Goal: Task Accomplishment & Management: Complete application form

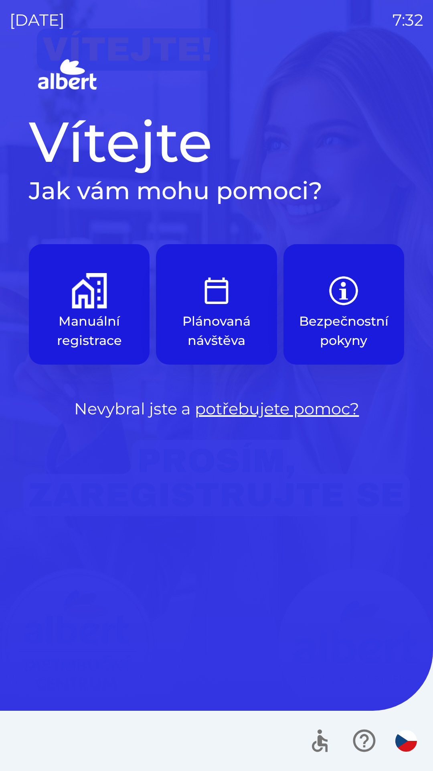
click at [75, 305] on img "button" at bounding box center [89, 290] width 35 height 35
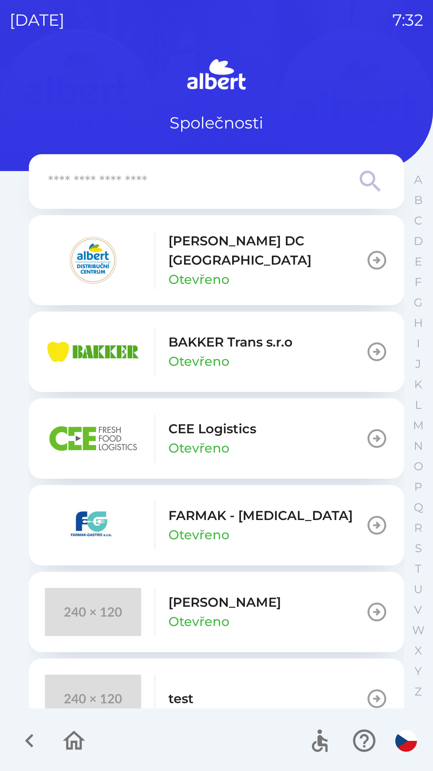
click at [181, 270] on p "Otevřeno" at bounding box center [199, 279] width 61 height 19
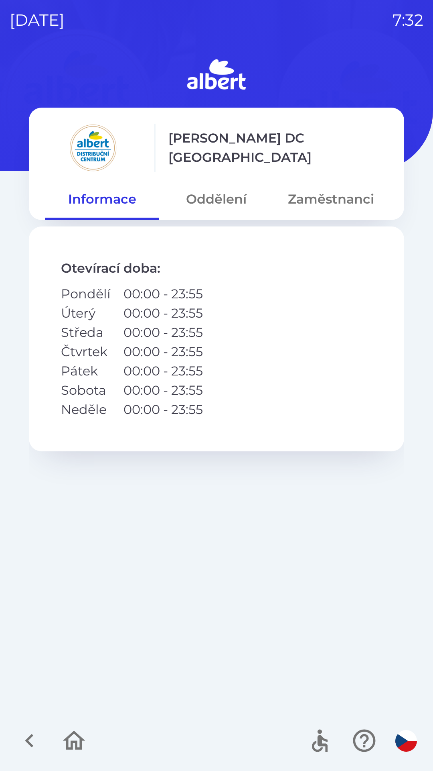
click at [203, 196] on button "Oddělení" at bounding box center [216, 199] width 114 height 29
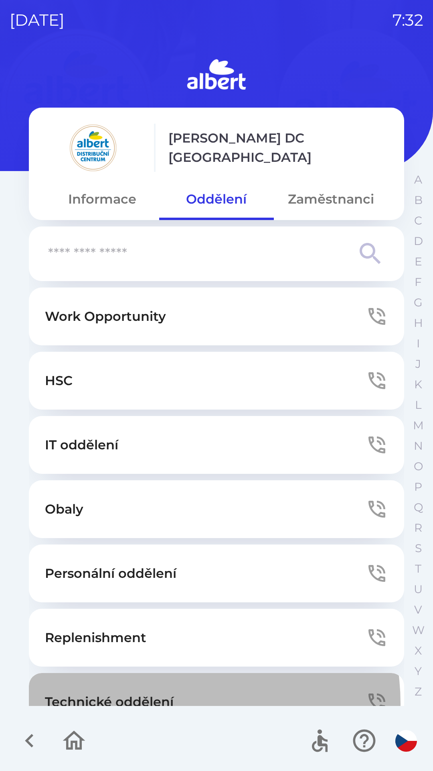
click at [169, 703] on p "Technické oddělení" at bounding box center [109, 701] width 129 height 19
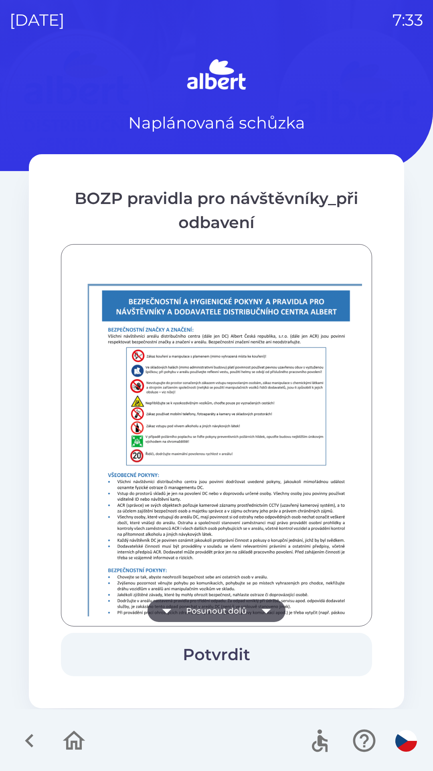
click at [254, 387] on img at bounding box center [226, 490] width 311 height 440
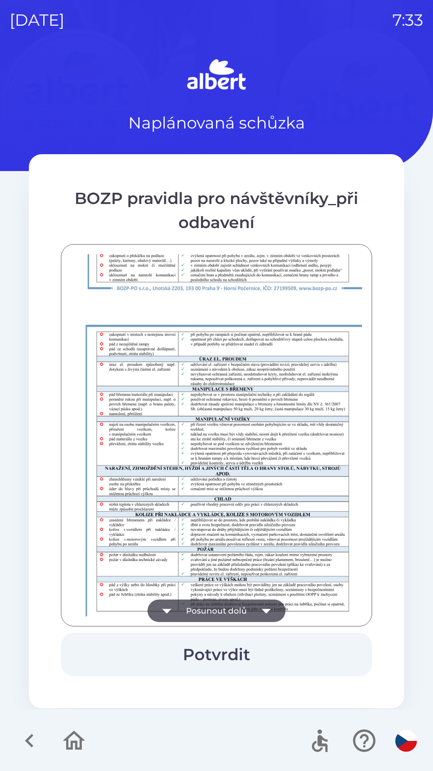
scroll to position [563, 0]
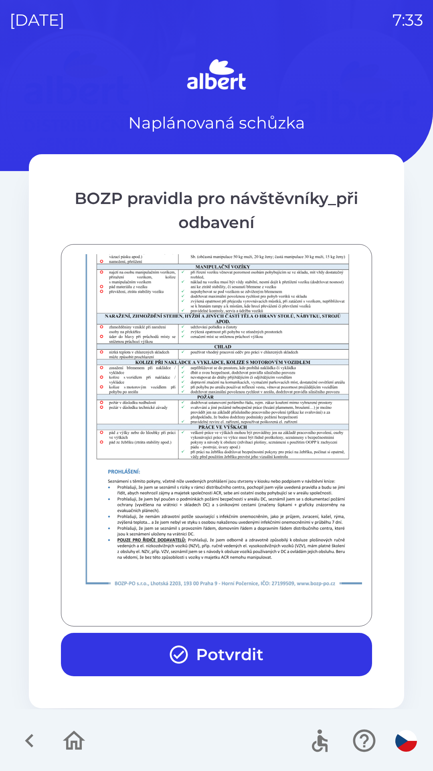
click at [268, 648] on button "Potvrdit" at bounding box center [216, 653] width 311 height 43
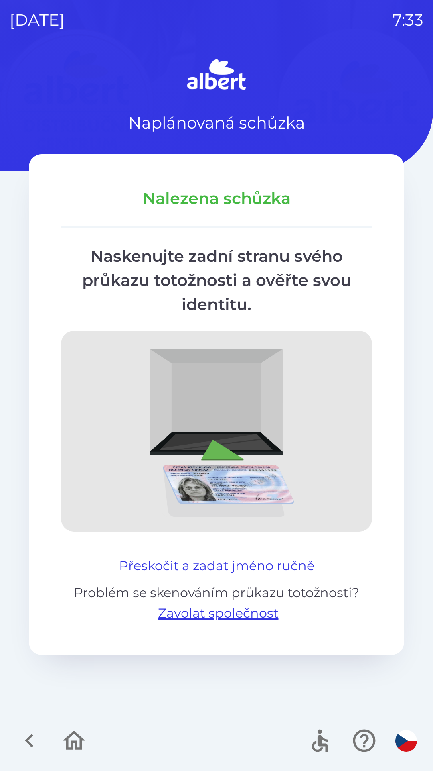
click at [267, 557] on button "Přeskočit a zadat jméno ručně" at bounding box center [217, 565] width 202 height 19
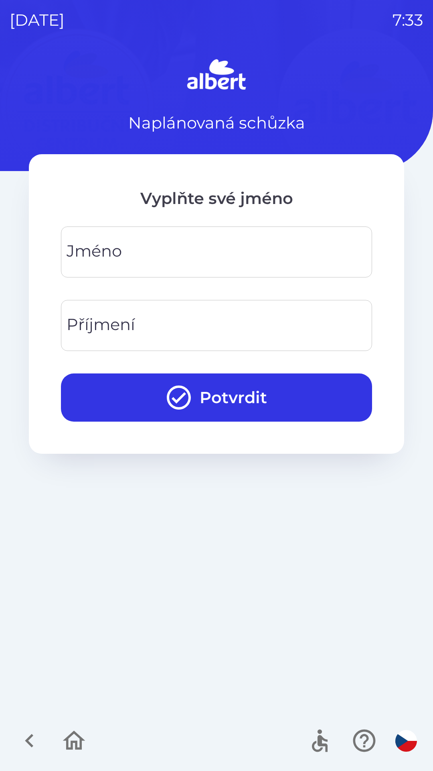
click at [120, 252] on div "[PERSON_NAME]" at bounding box center [216, 251] width 311 height 51
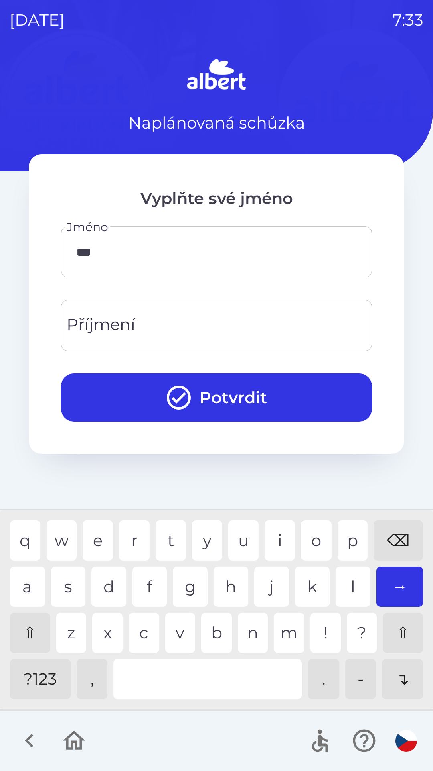
click at [98, 539] on div "e" at bounding box center [98, 540] width 30 height 40
click at [111, 588] on div "d" at bounding box center [108, 586] width 35 height 40
type input "*********"
click at [138, 541] on div "r" at bounding box center [134, 540] width 30 height 40
click at [187, 326] on input "Příjmení" at bounding box center [217, 325] width 292 height 32
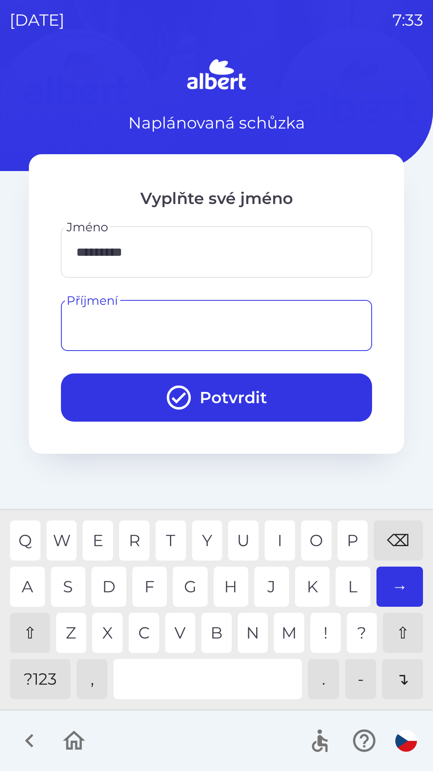
click at [23, 629] on div "⇧" at bounding box center [30, 632] width 40 height 40
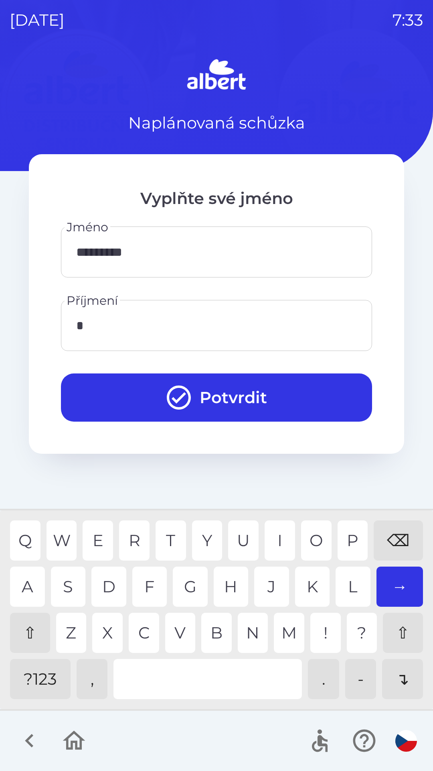
click at [307, 587] on div "K" at bounding box center [312, 586] width 35 height 40
click at [235, 583] on div "H" at bounding box center [231, 586] width 35 height 40
click at [310, 588] on div "K" at bounding box center [312, 586] width 35 height 40
type input "**********"
click at [317, 533] on div "O" at bounding box center [316, 540] width 30 height 40
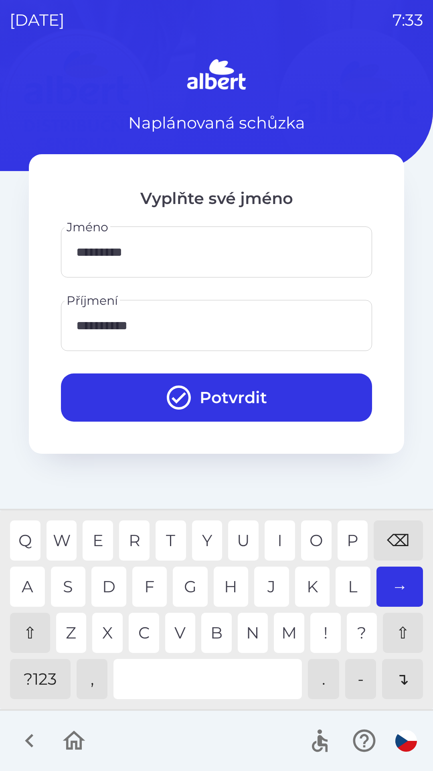
click at [277, 394] on button "Potvrdit" at bounding box center [216, 397] width 311 height 48
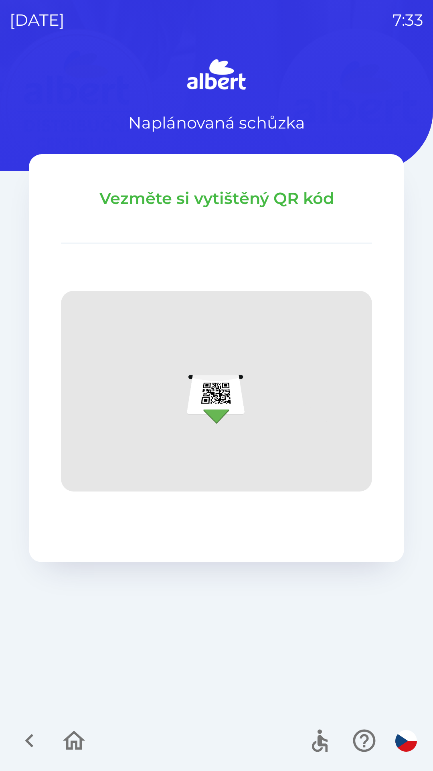
click at [46, 728] on div at bounding box center [52, 740] width 78 height 33
click at [43, 734] on button "button" at bounding box center [29, 740] width 33 height 33
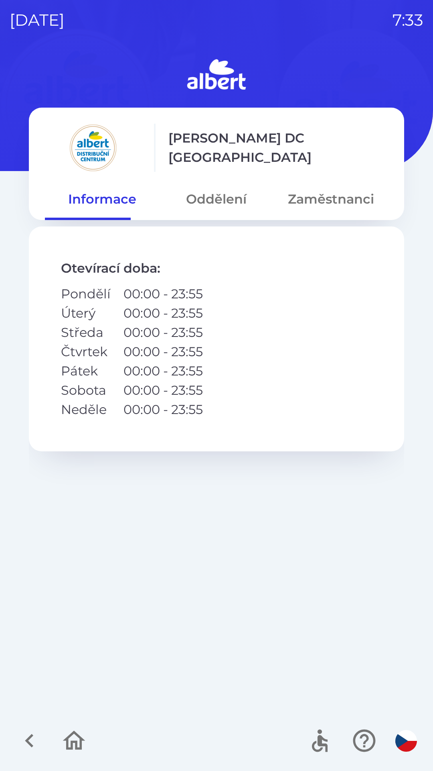
click at [31, 737] on icon "button" at bounding box center [29, 741] width 8 height 14
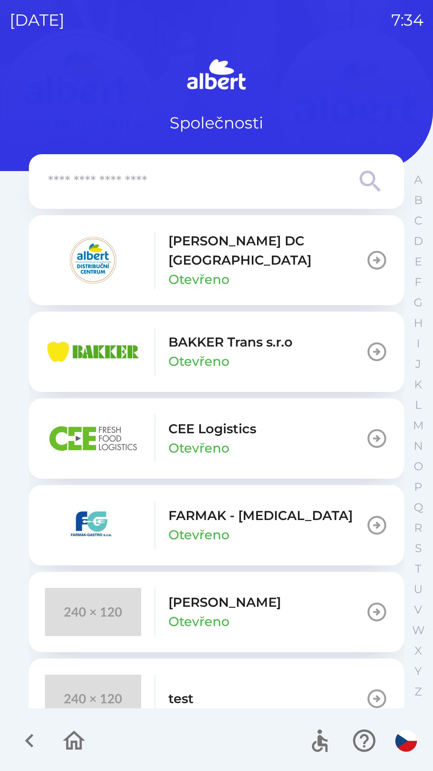
click at [253, 246] on p "[PERSON_NAME] DC [GEOGRAPHIC_DATA]" at bounding box center [267, 250] width 197 height 39
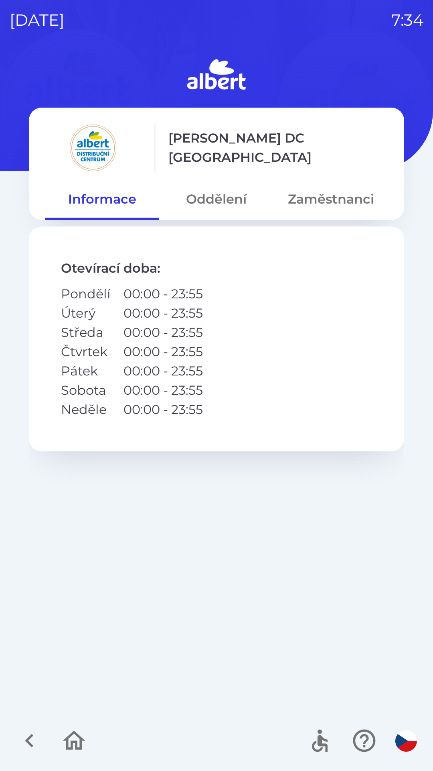
click at [235, 198] on button "Oddělení" at bounding box center [216, 199] width 114 height 29
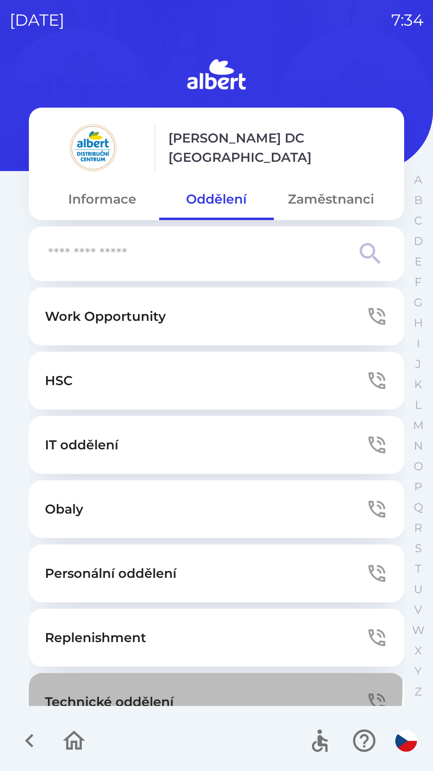
click at [146, 686] on button "Technické oddělení" at bounding box center [217, 702] width 376 height 58
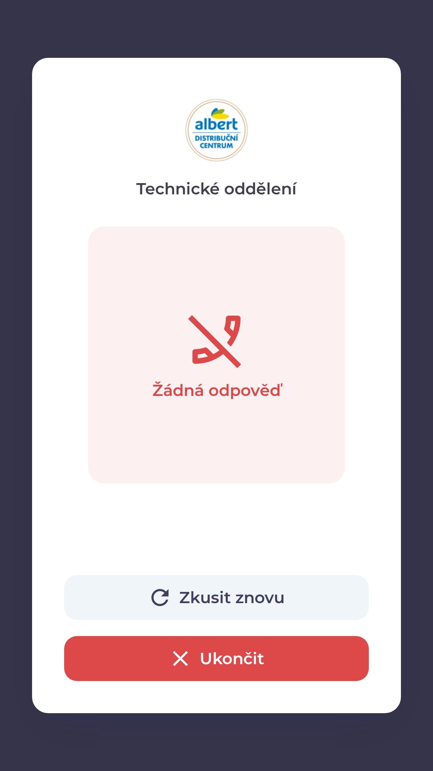
click at [181, 665] on icon "button" at bounding box center [181, 658] width 26 height 26
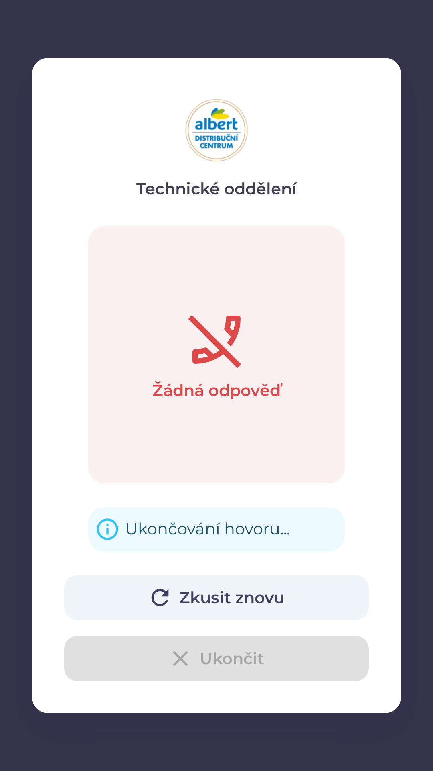
click at [172, 645] on div "Zkusit znovu Ukončit" at bounding box center [216, 628] width 305 height 106
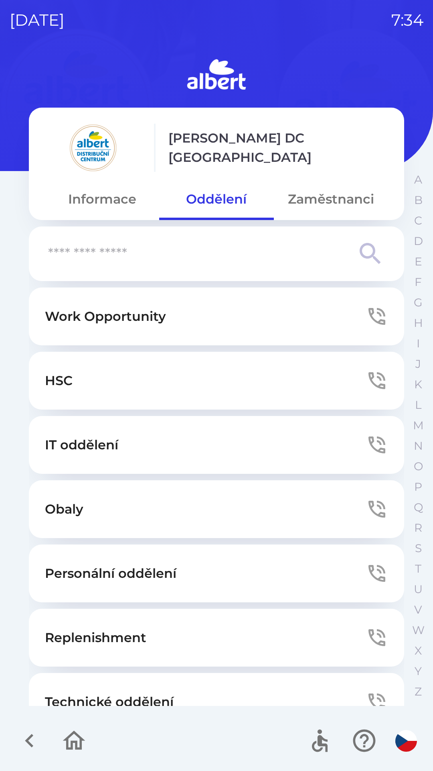
scroll to position [25, 0]
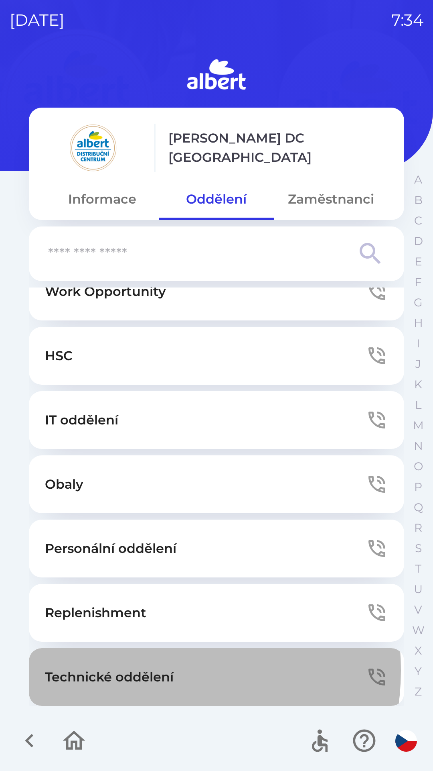
click at [144, 670] on p "Technické oddělení" at bounding box center [109, 676] width 129 height 19
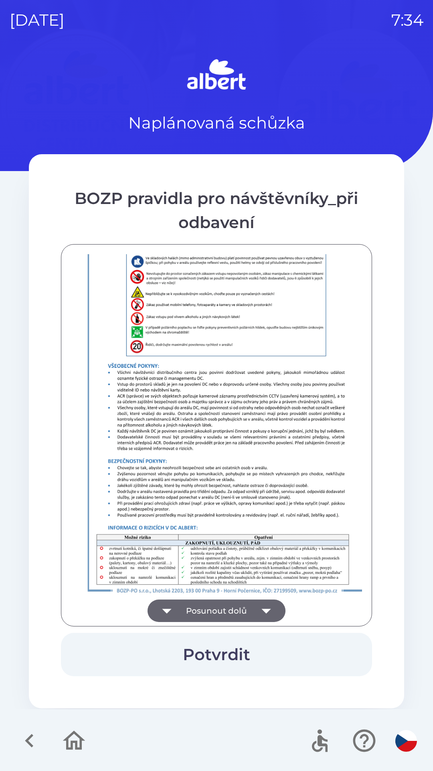
scroll to position [563, 0]
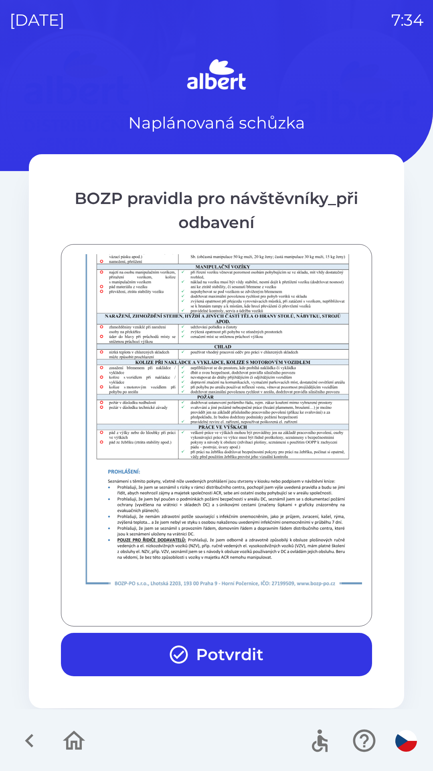
click at [229, 642] on button "Potvrdit" at bounding box center [216, 653] width 311 height 43
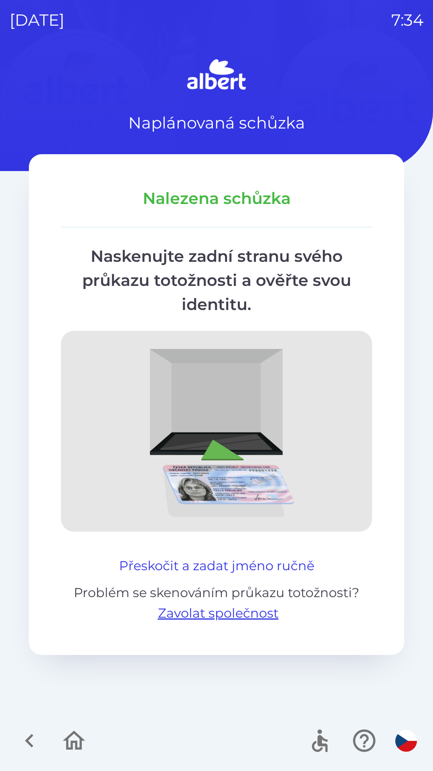
click at [262, 567] on button "Přeskočit a zadat jméno ručně" at bounding box center [217, 565] width 202 height 19
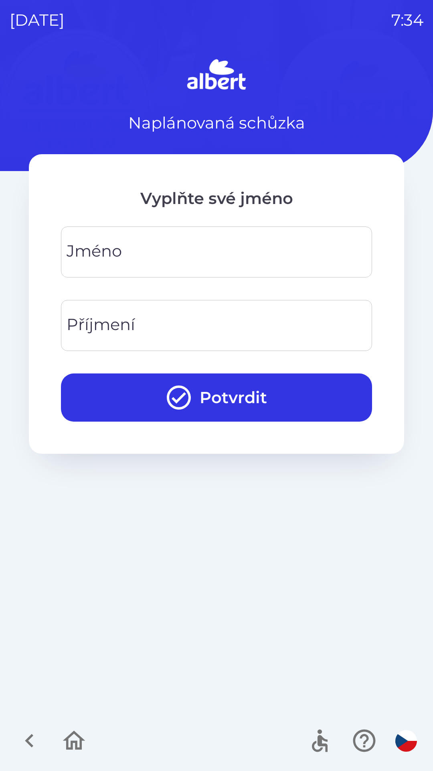
click at [115, 251] on div "[PERSON_NAME]" at bounding box center [216, 251] width 311 height 51
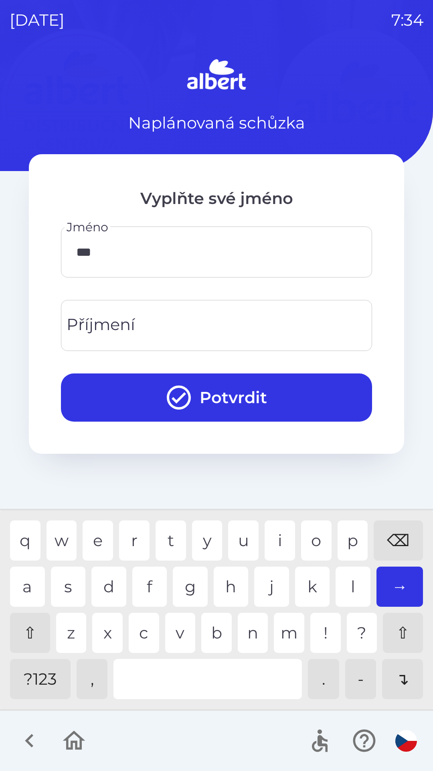
click at [22, 587] on div "a" at bounding box center [27, 586] width 35 height 40
type input "****"
click at [107, 321] on div "Příjmení Příjmení" at bounding box center [216, 325] width 311 height 51
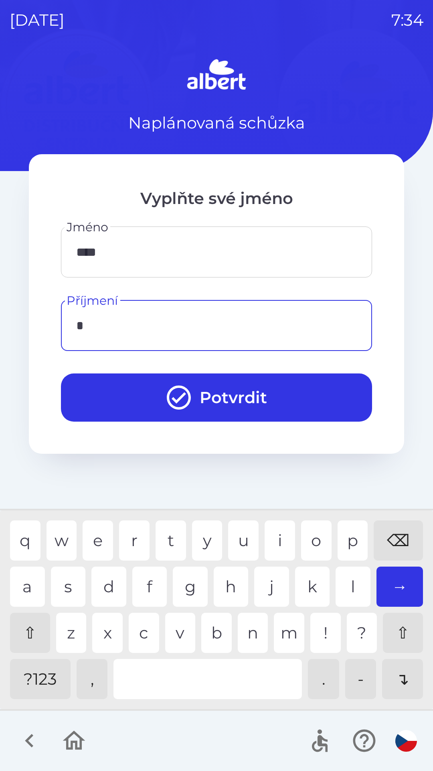
click at [172, 539] on div "t" at bounding box center [171, 540] width 30 height 40
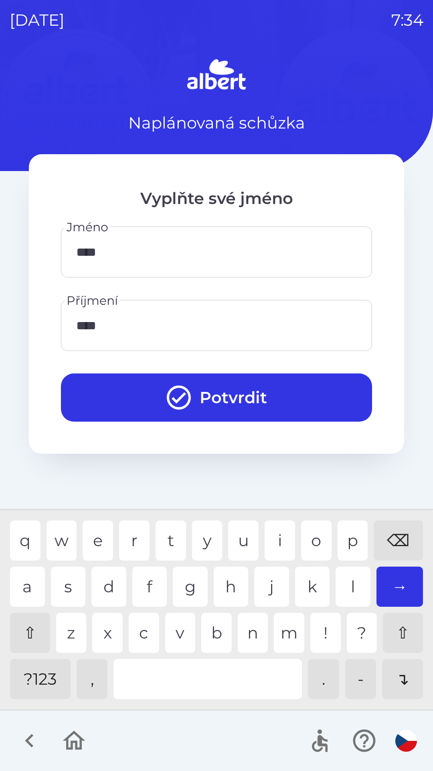
click at [209, 535] on div "y" at bounding box center [207, 540] width 30 height 40
click at [95, 531] on div "e" at bounding box center [98, 540] width 30 height 40
type input "******"
click at [122, 385] on button "Potvrdit" at bounding box center [216, 397] width 311 height 48
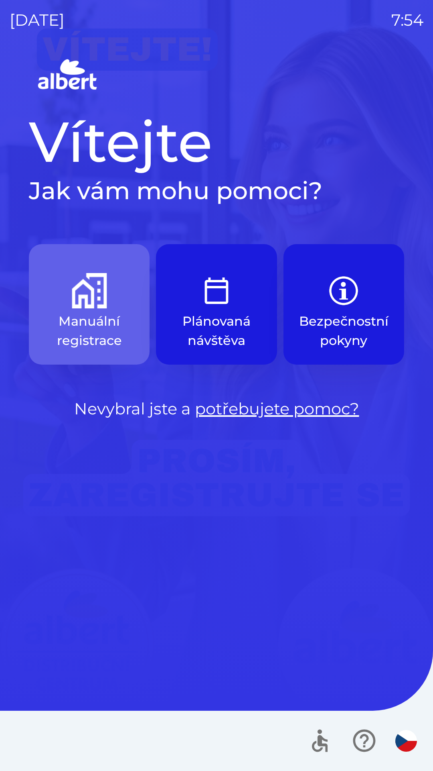
click at [108, 320] on p "Manuální registrace" at bounding box center [89, 330] width 82 height 39
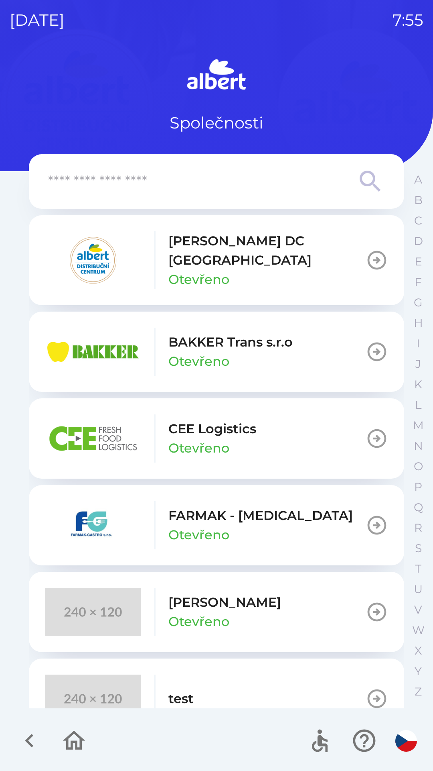
click at [309, 260] on button "[PERSON_NAME] DC [GEOGRAPHIC_DATA] Otevřeno" at bounding box center [217, 260] width 376 height 90
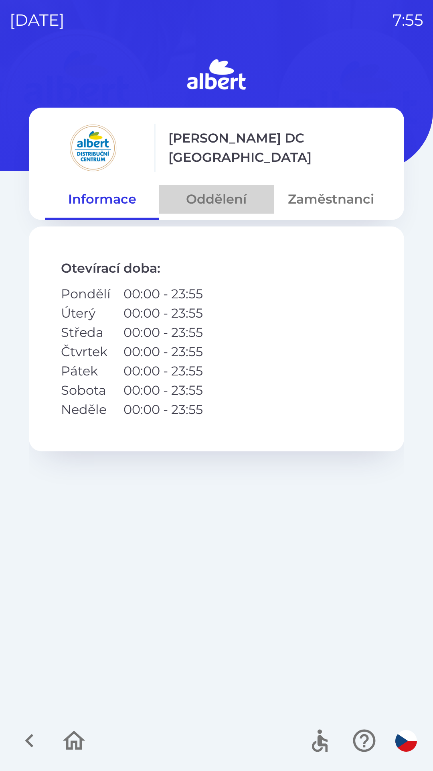
click at [209, 205] on button "Oddělení" at bounding box center [216, 199] width 114 height 29
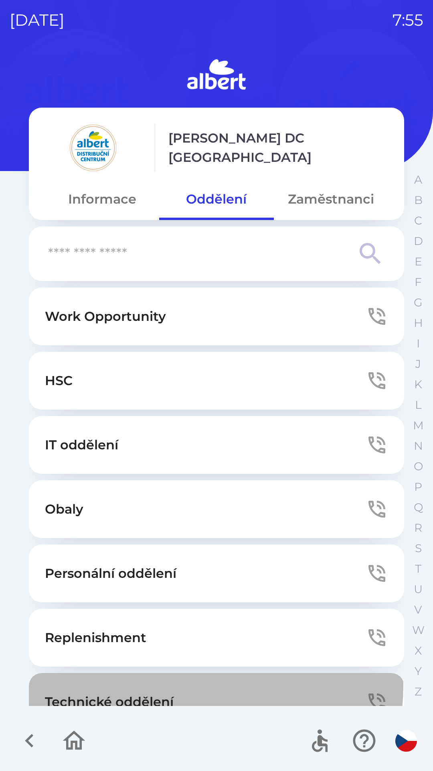
click at [173, 685] on button "Technické oddělení" at bounding box center [217, 702] width 376 height 58
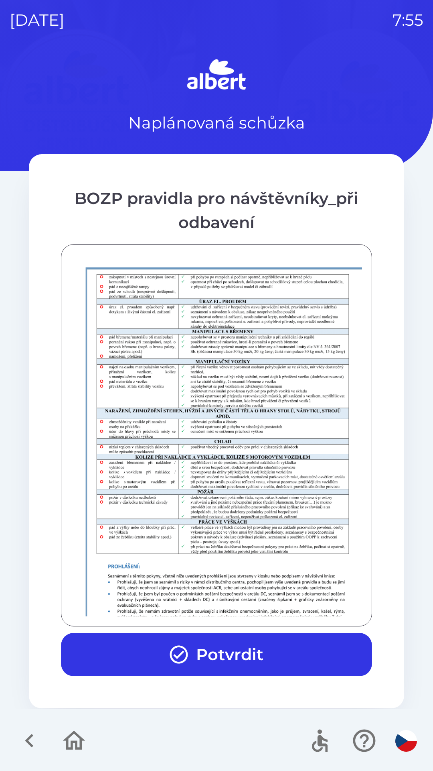
scroll to position [563, 0]
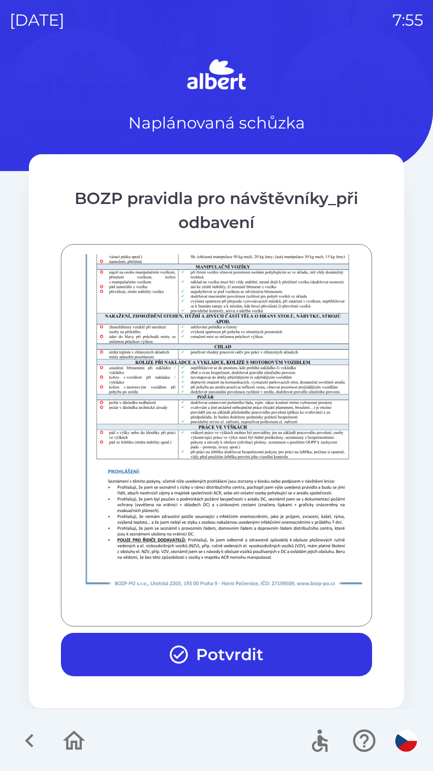
click at [259, 649] on button "Potvrdit" at bounding box center [216, 653] width 311 height 43
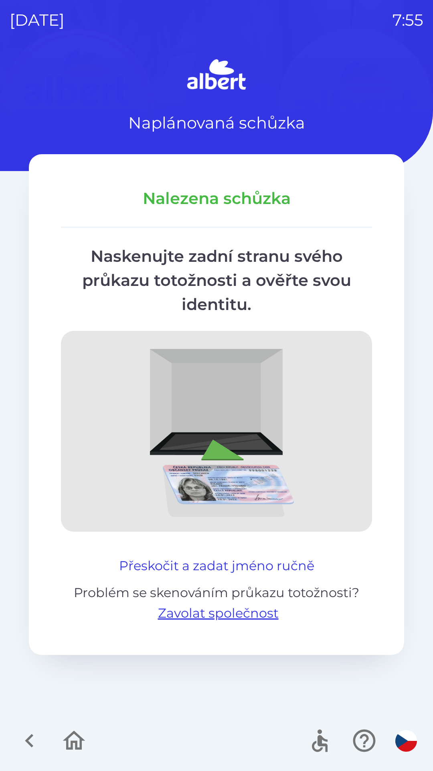
click at [250, 560] on button "Přeskočit a zadat jméno ručně" at bounding box center [217, 565] width 202 height 19
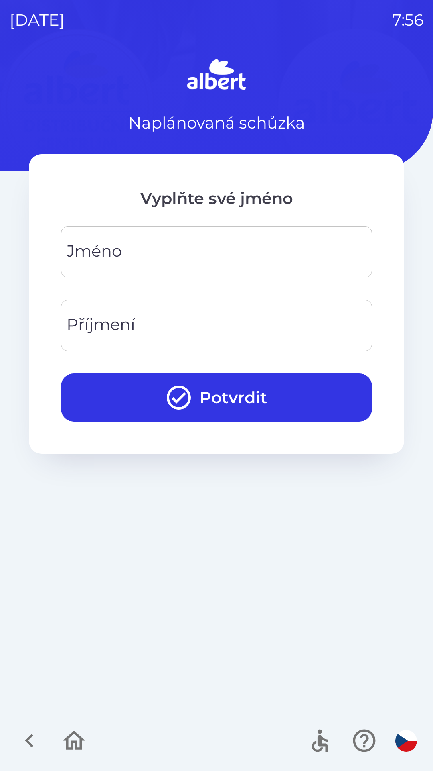
click at [230, 251] on input "Jméno" at bounding box center [217, 252] width 292 height 32
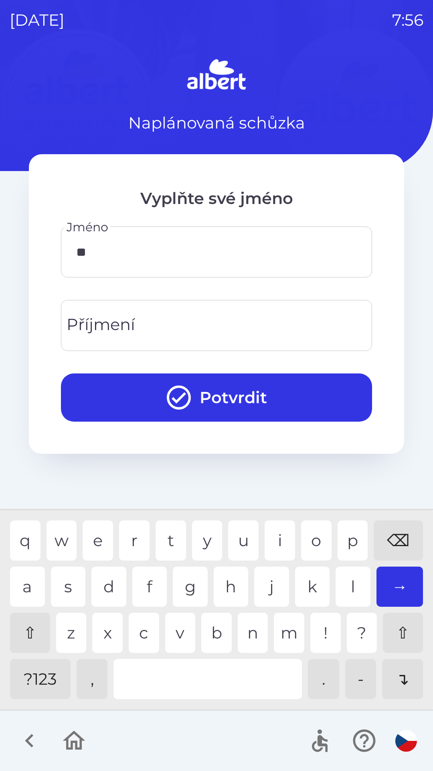
click at [244, 530] on div "u" at bounding box center [243, 540] width 30 height 40
click at [317, 588] on div "k" at bounding box center [312, 586] width 35 height 40
type input "*****"
click at [65, 588] on div "s" at bounding box center [68, 586] width 35 height 40
click at [260, 322] on input "Příjmení" at bounding box center [217, 325] width 292 height 32
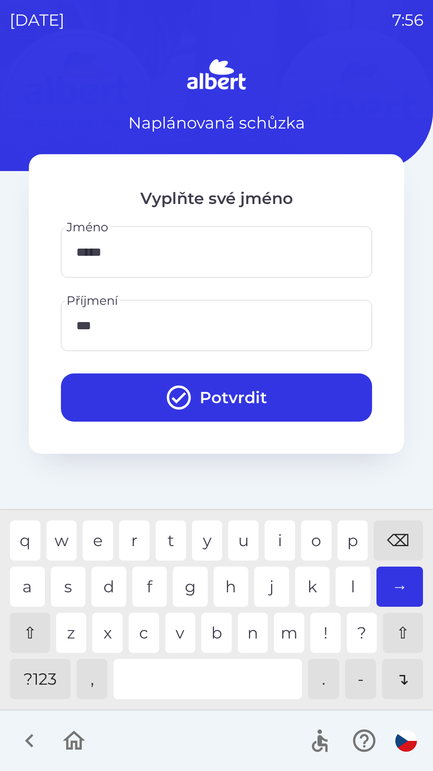
click at [72, 622] on div "z" at bounding box center [71, 632] width 30 height 40
click at [106, 524] on div "e" at bounding box center [98, 540] width 30 height 40
click at [349, 583] on div "l" at bounding box center [353, 586] width 35 height 40
click at [73, 579] on div "s" at bounding box center [68, 586] width 35 height 40
type input "********"
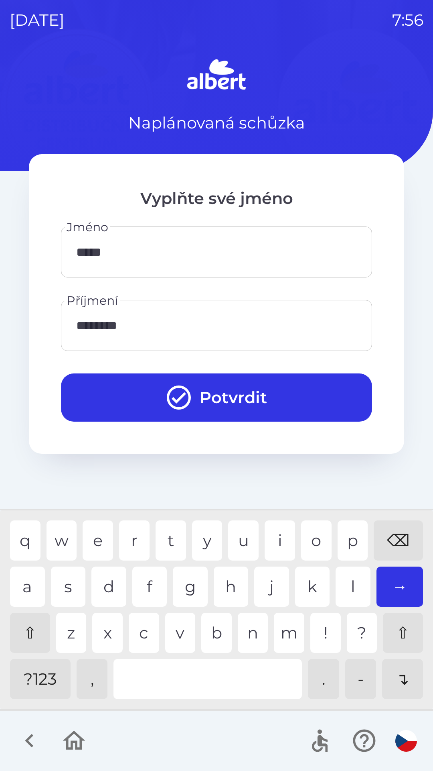
click at [283, 399] on button "Potvrdit" at bounding box center [216, 397] width 311 height 48
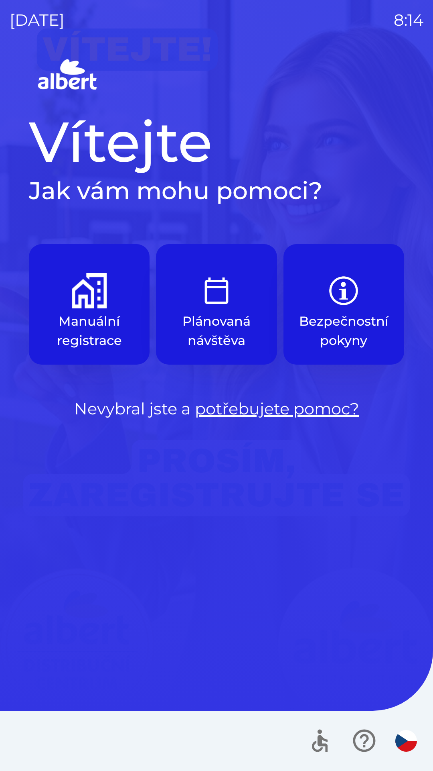
click at [77, 298] on img "button" at bounding box center [89, 290] width 35 height 35
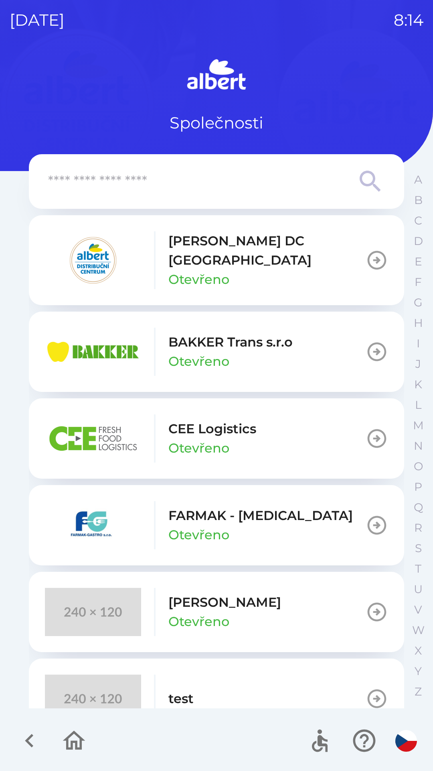
click at [202, 252] on p "[PERSON_NAME] DC [GEOGRAPHIC_DATA]" at bounding box center [267, 250] width 197 height 39
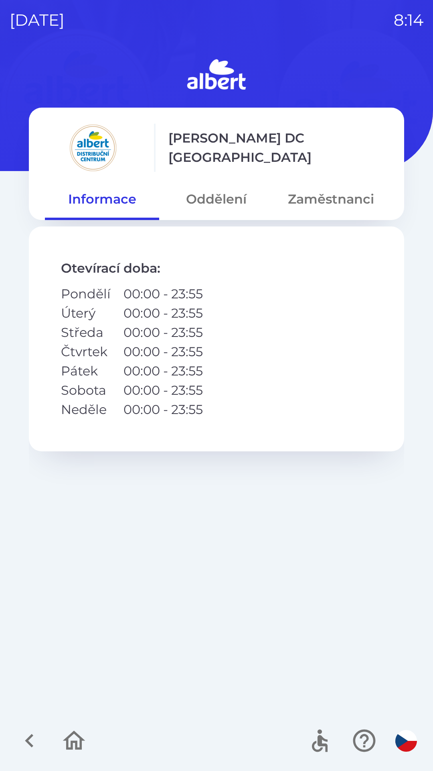
click at [206, 199] on button "Oddělení" at bounding box center [216, 199] width 114 height 29
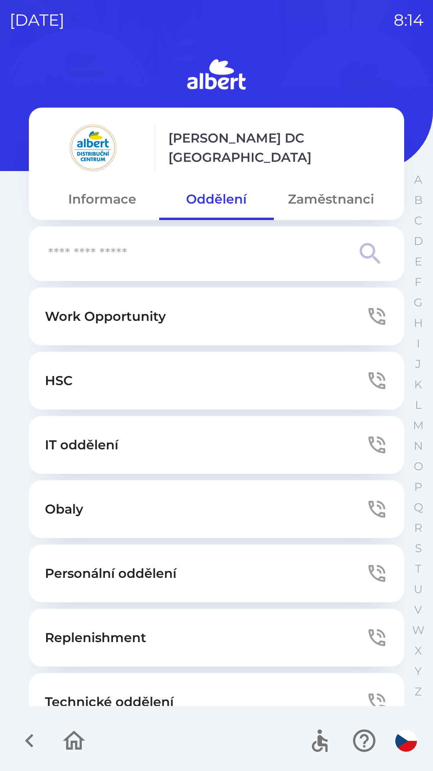
click at [107, 694] on p "Technické oddělení" at bounding box center [109, 701] width 129 height 19
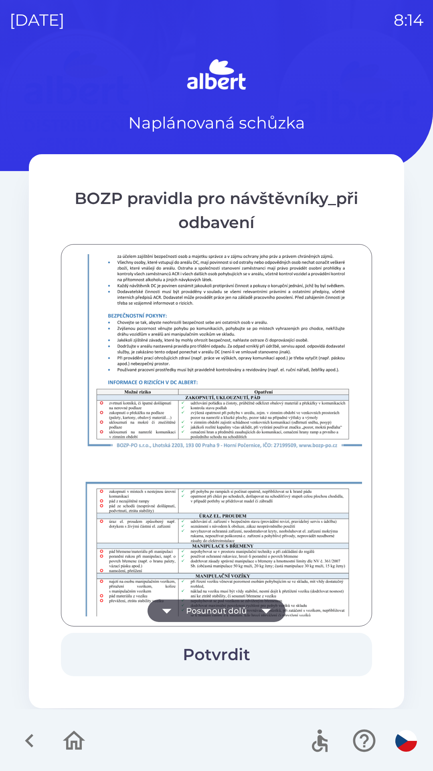
scroll to position [563, 0]
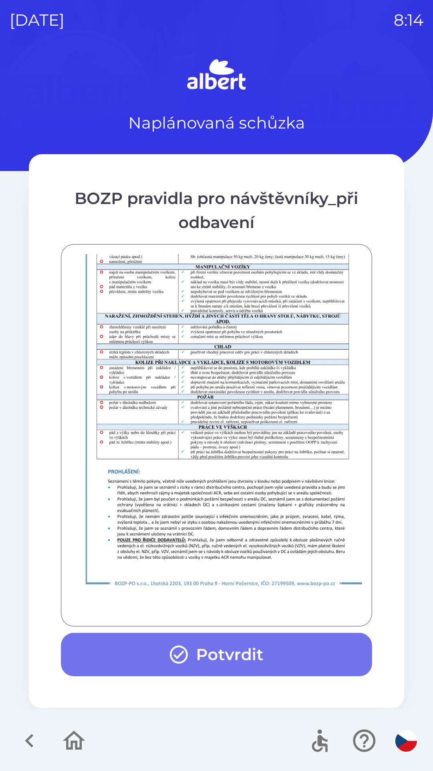
click at [211, 649] on button "Potvrdit" at bounding box center [216, 653] width 311 height 43
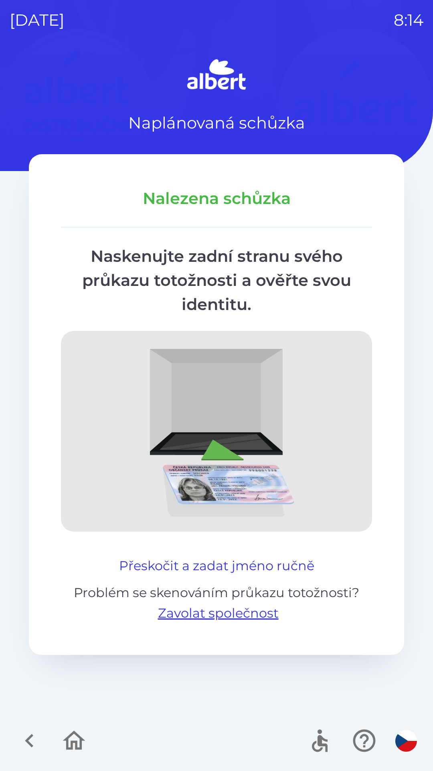
click at [268, 559] on button "Přeskočit a zadat jméno ručně" at bounding box center [217, 565] width 202 height 19
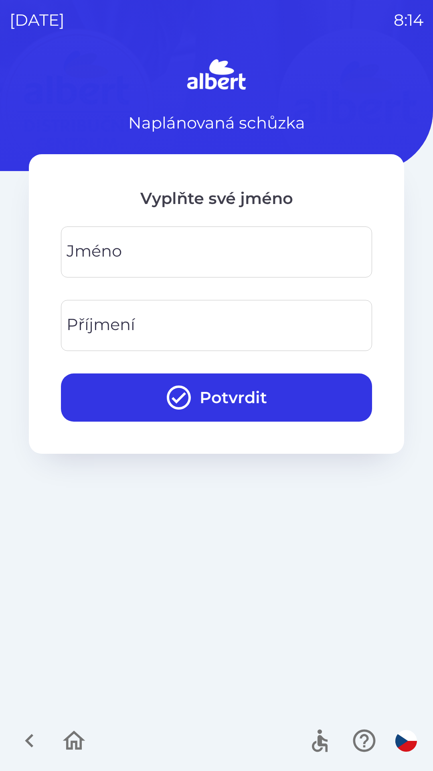
click at [112, 250] on div "[PERSON_NAME]" at bounding box center [216, 251] width 311 height 51
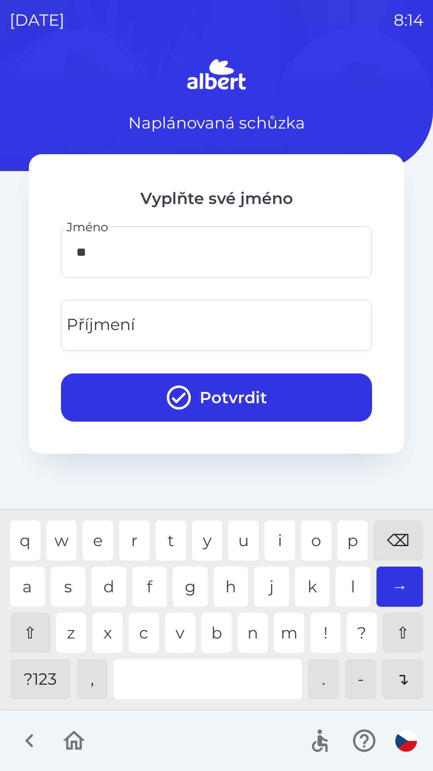
click at [283, 539] on div "i" at bounding box center [280, 540] width 30 height 40
click at [302, 582] on div "k" at bounding box center [312, 586] width 35 height 40
click at [317, 539] on div "o" at bounding box center [316, 540] width 30 height 40
type input "*******"
click at [204, 326] on input "Příjmení" at bounding box center [217, 325] width 292 height 32
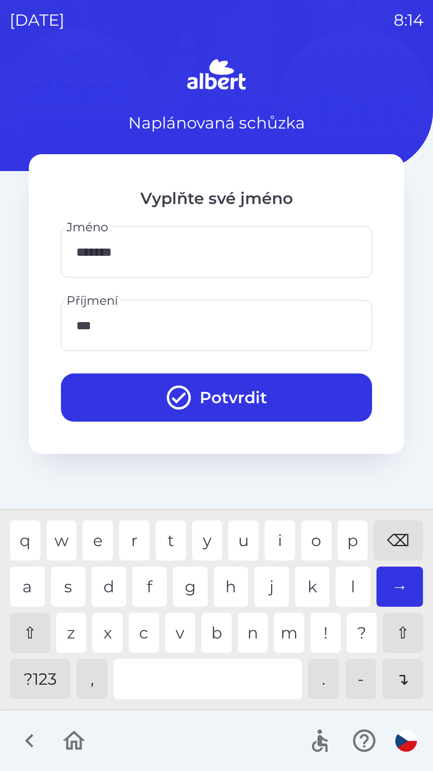
click at [348, 589] on div "l" at bounding box center [353, 586] width 35 height 40
type input "*****"
click at [243, 394] on button "Potvrdit" at bounding box center [216, 397] width 311 height 48
